Goal: Navigation & Orientation: Find specific page/section

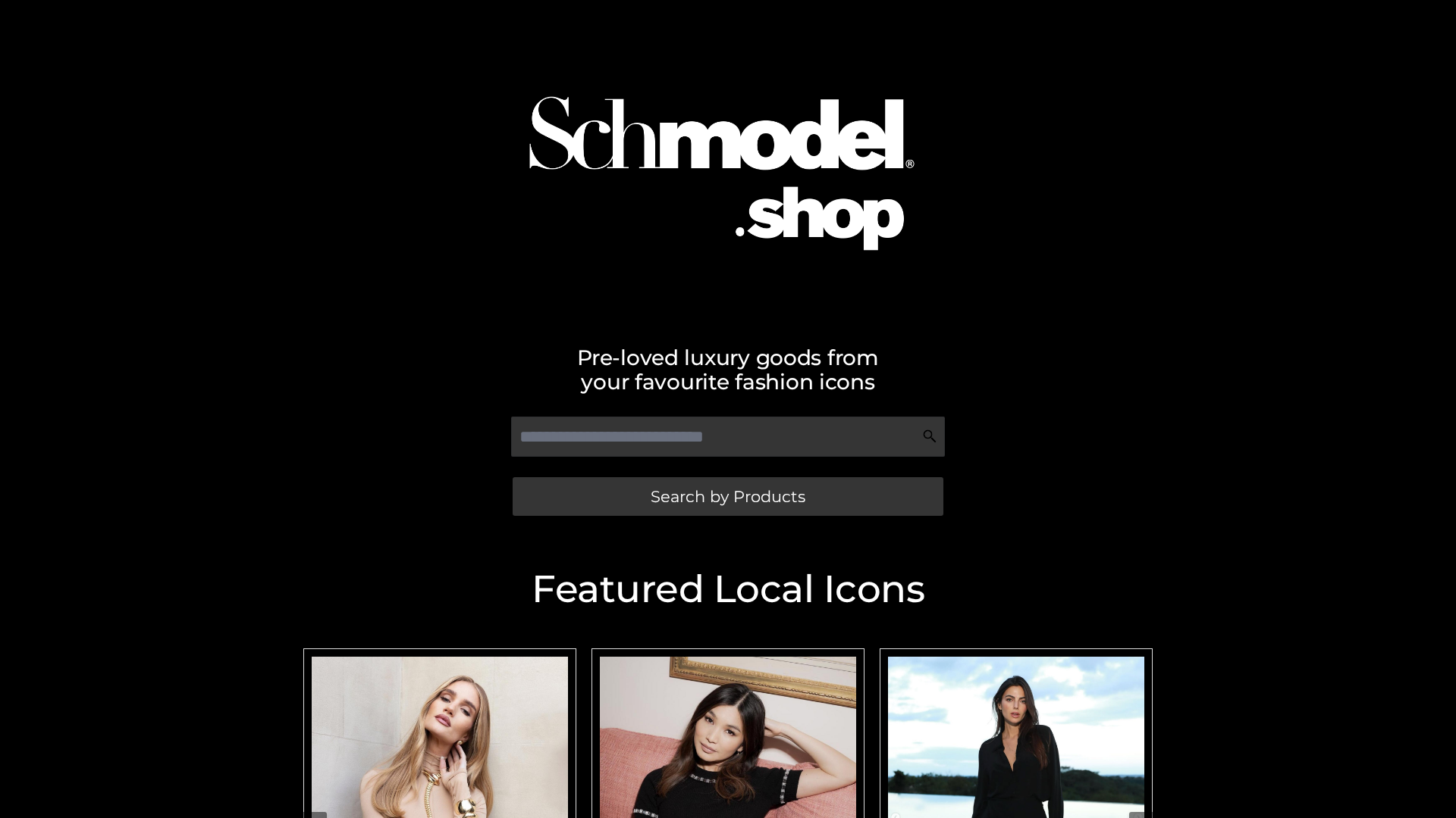
click at [727, 497] on span "Search by Products" at bounding box center [728, 496] width 154 height 16
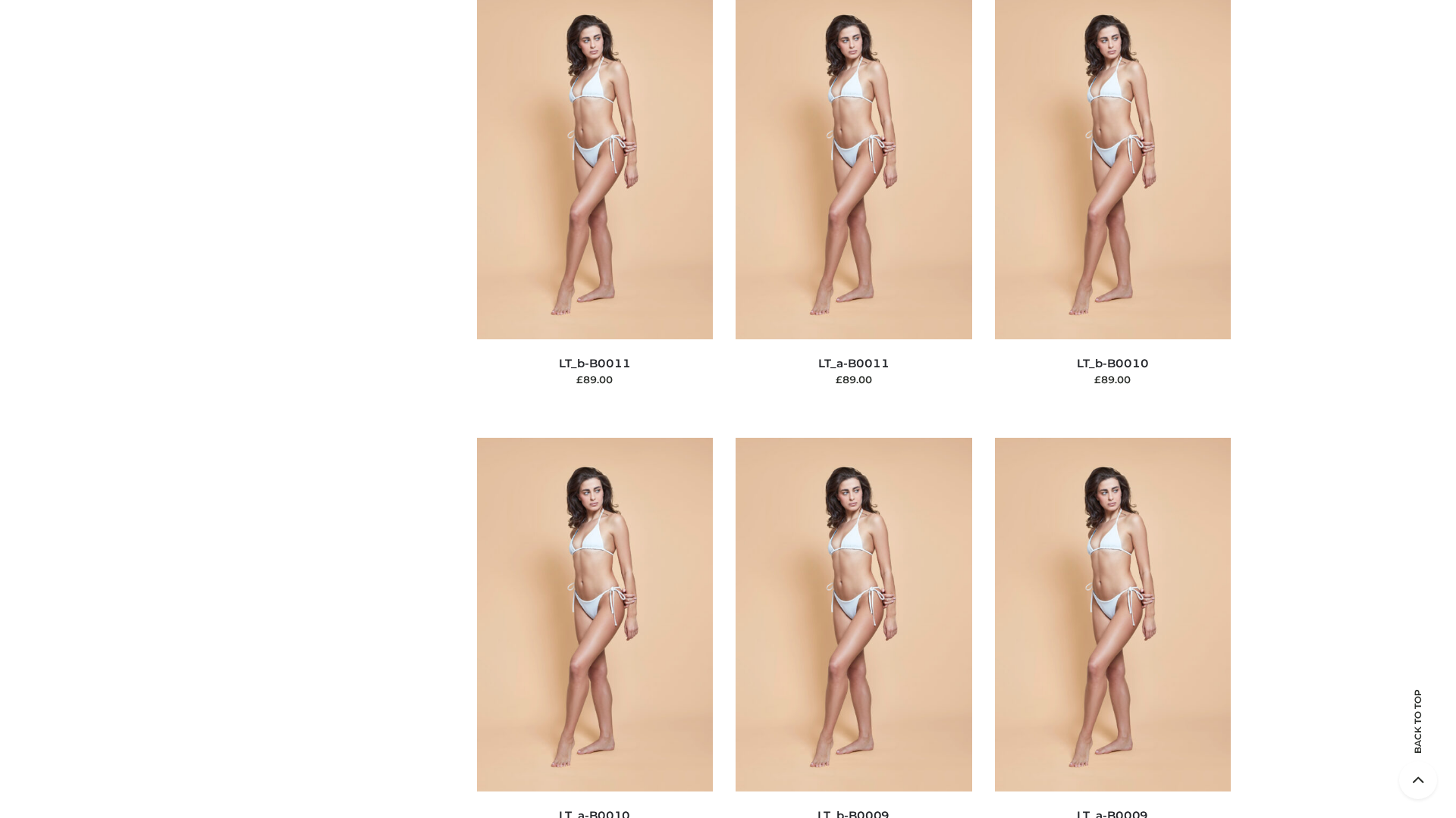
scroll to position [6805, 0]
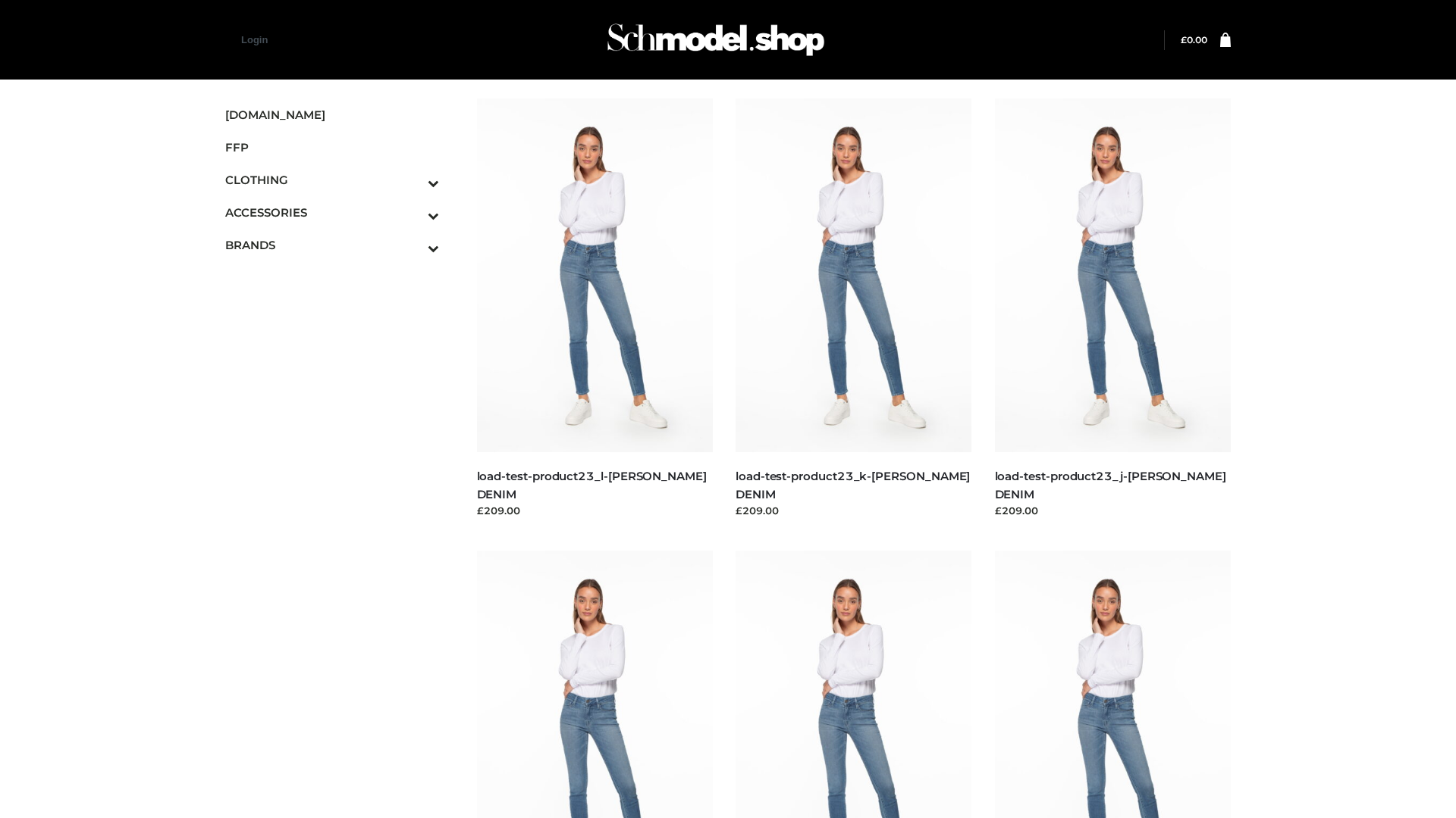
scroll to position [1329, 0]
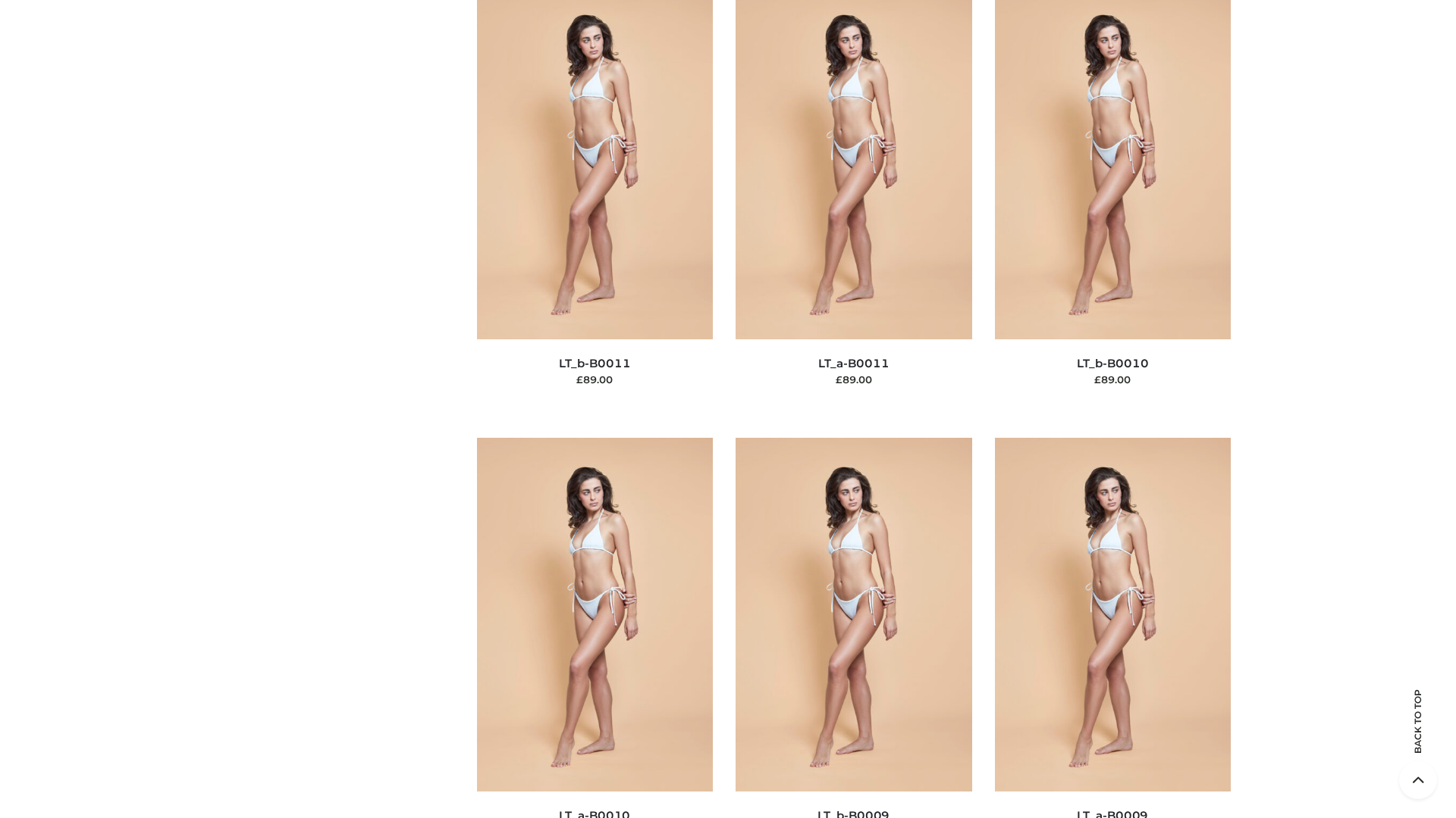
scroll to position [6805, 0]
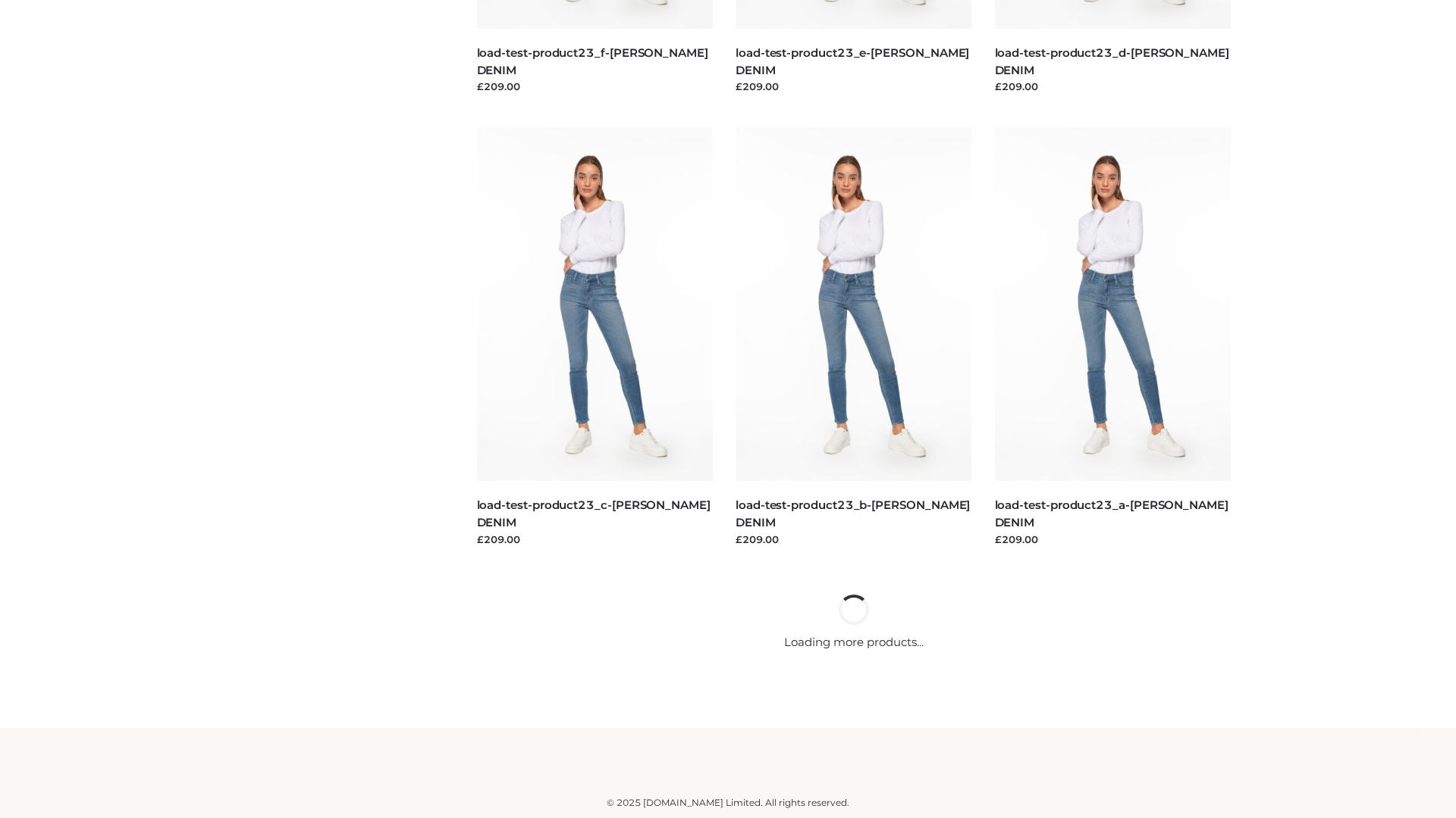
scroll to position [1329, 0]
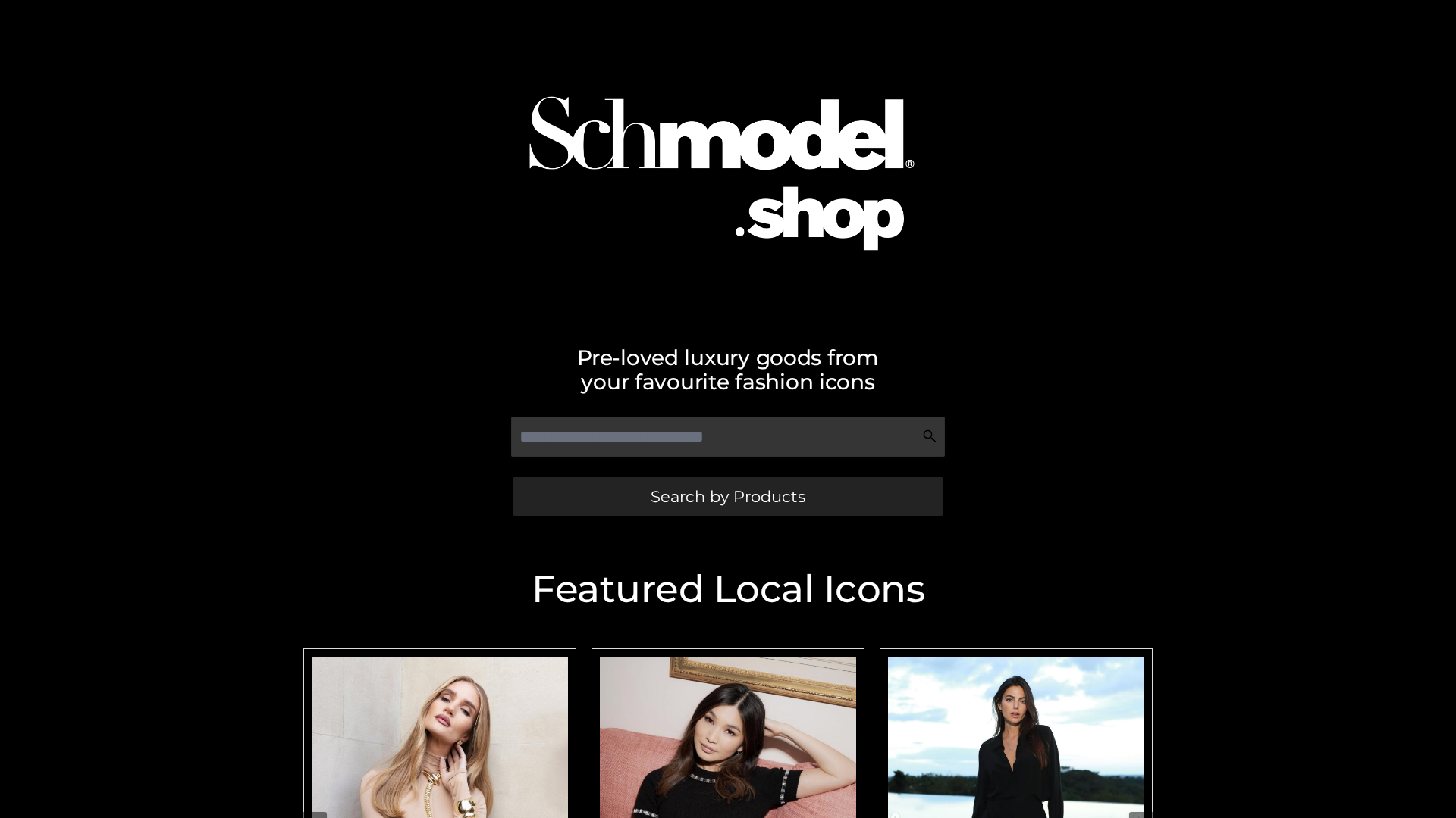
click at [727, 497] on span "Search by Products" at bounding box center [728, 496] width 154 height 16
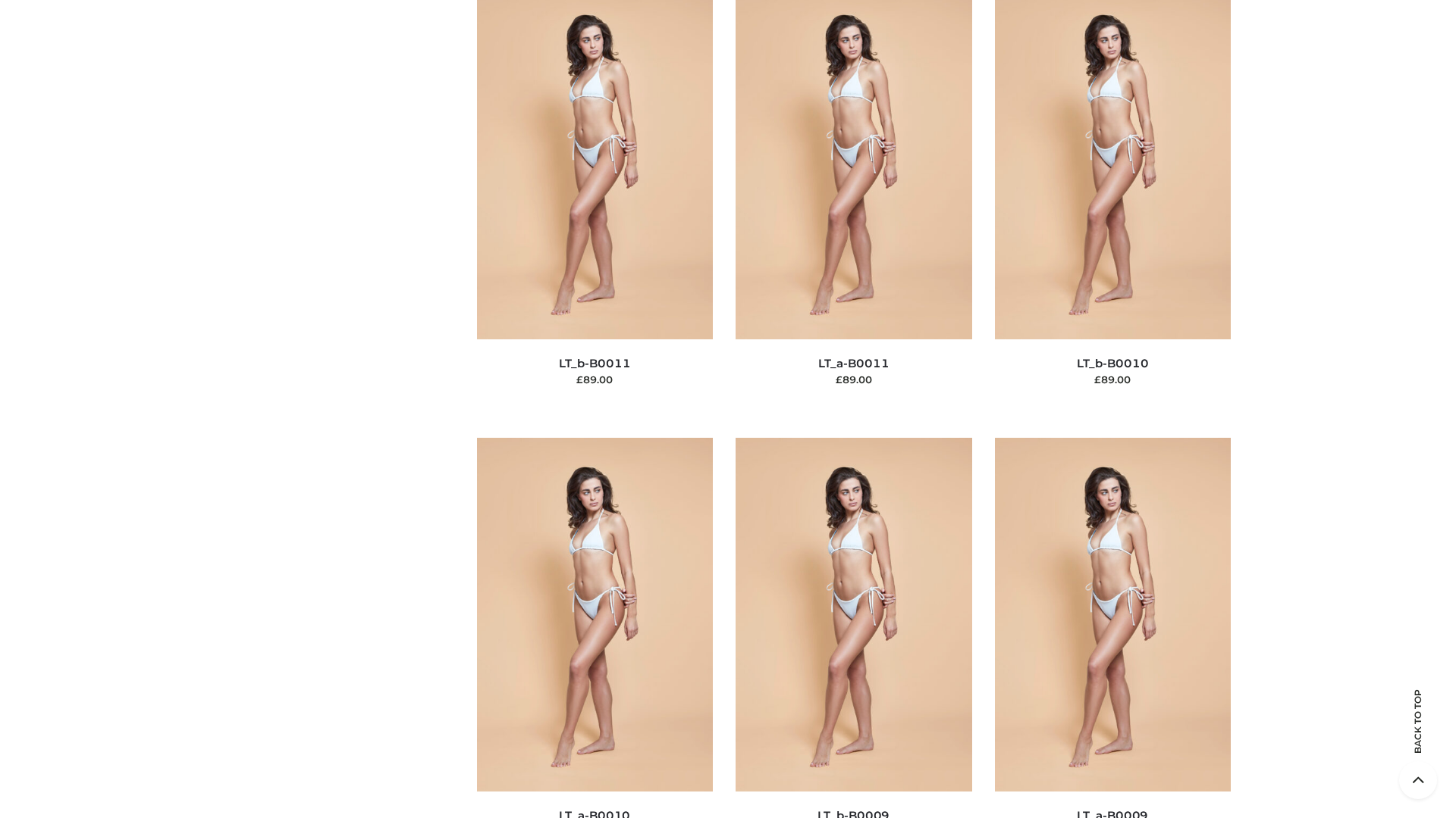
scroll to position [6805, 0]
